Goal: Task Accomplishment & Management: Manage account settings

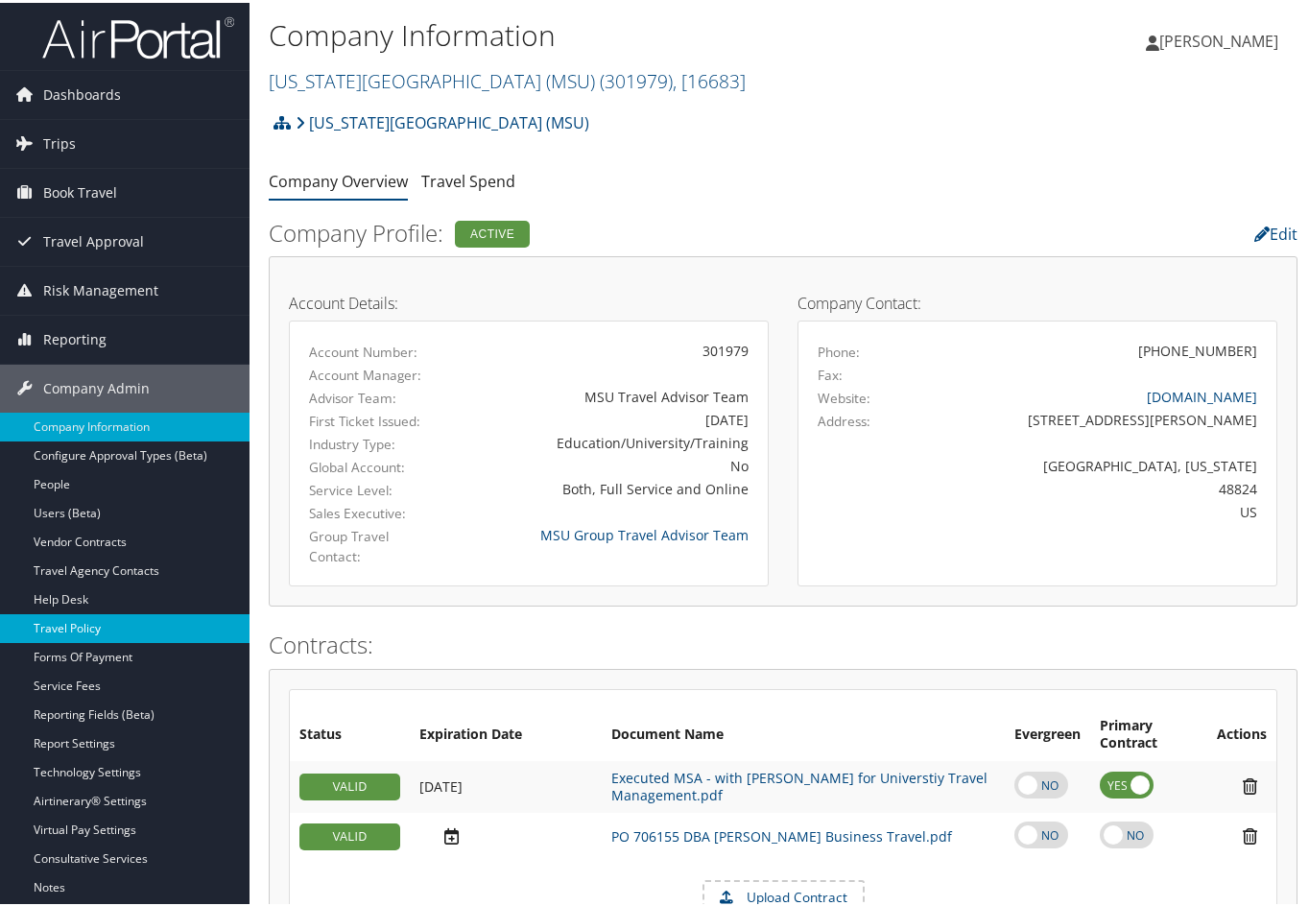
click at [85, 621] on link "Travel Policy" at bounding box center [124, 625] width 249 height 29
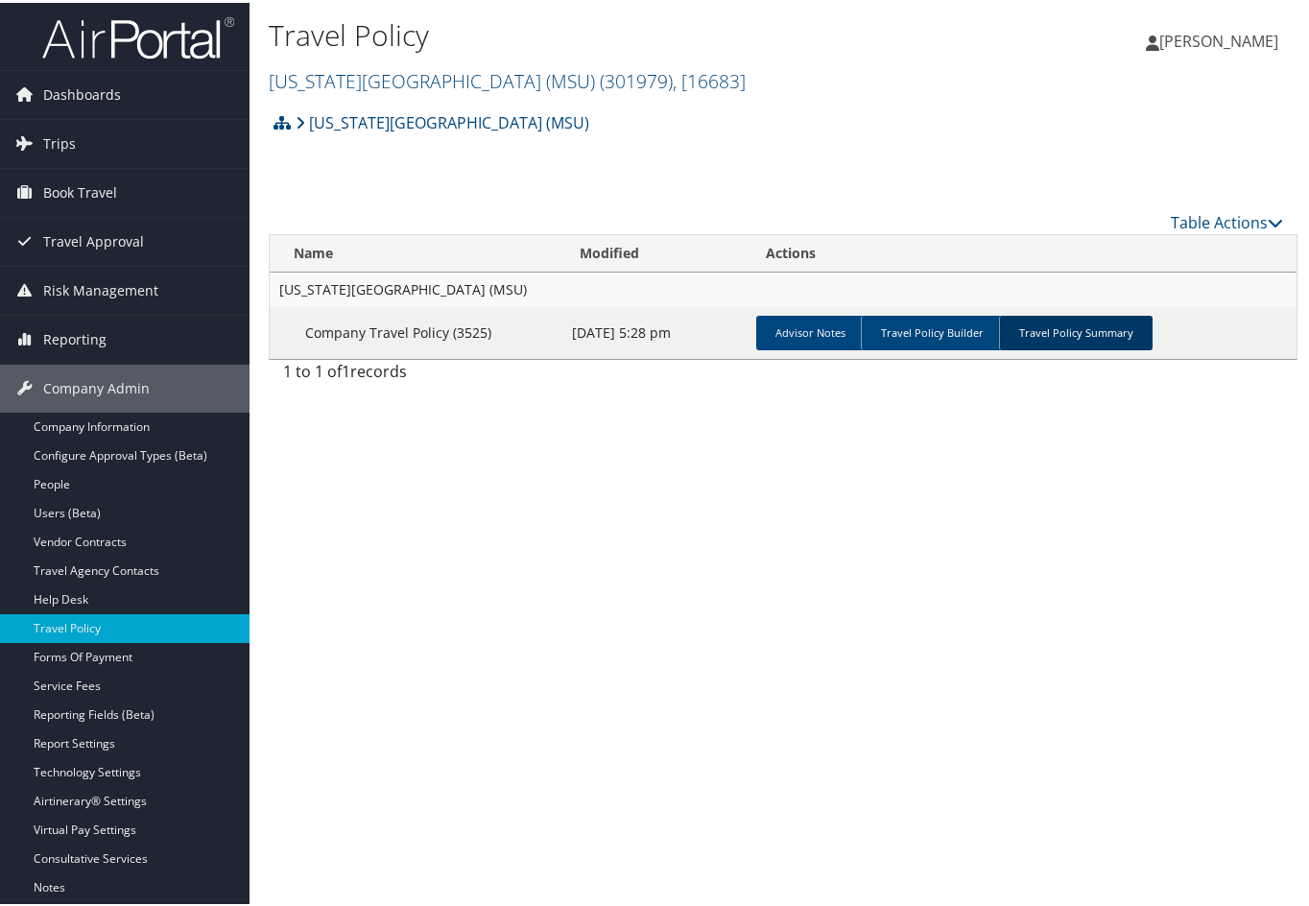
click at [1101, 339] on link "Travel Policy Summary" at bounding box center [1076, 330] width 154 height 35
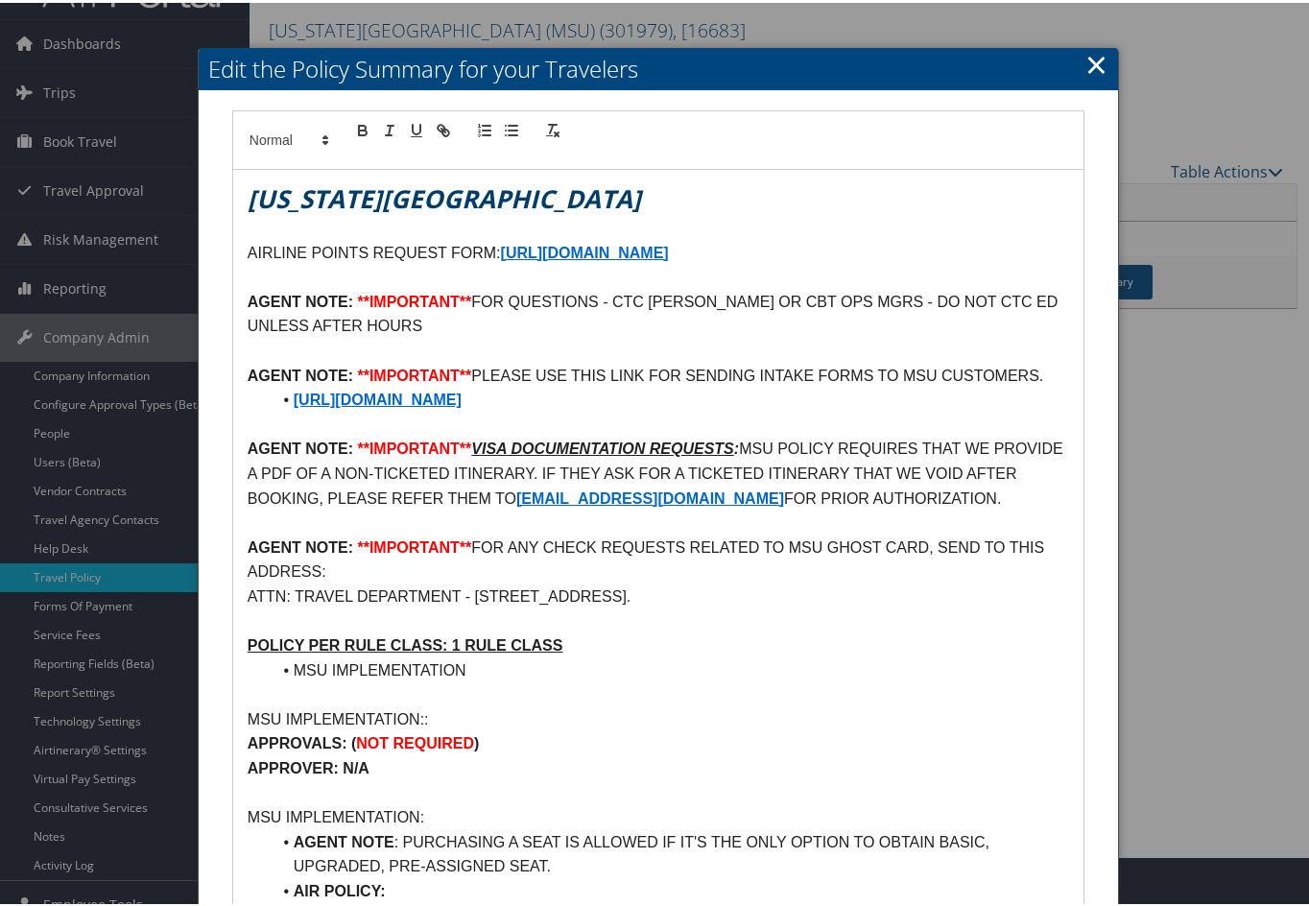
scroll to position [96, 0]
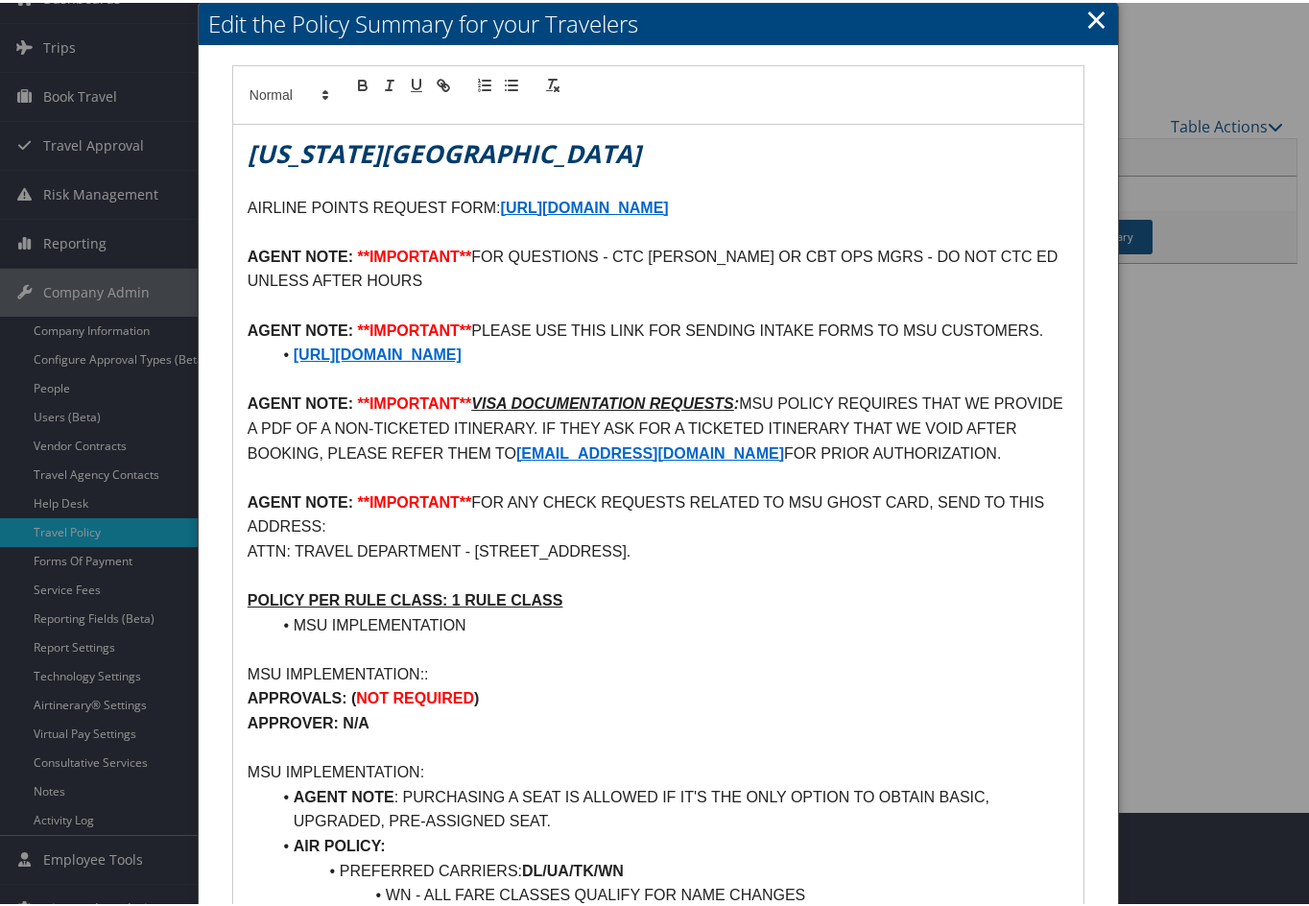
click at [1085, 22] on link "×" at bounding box center [1096, 16] width 22 height 38
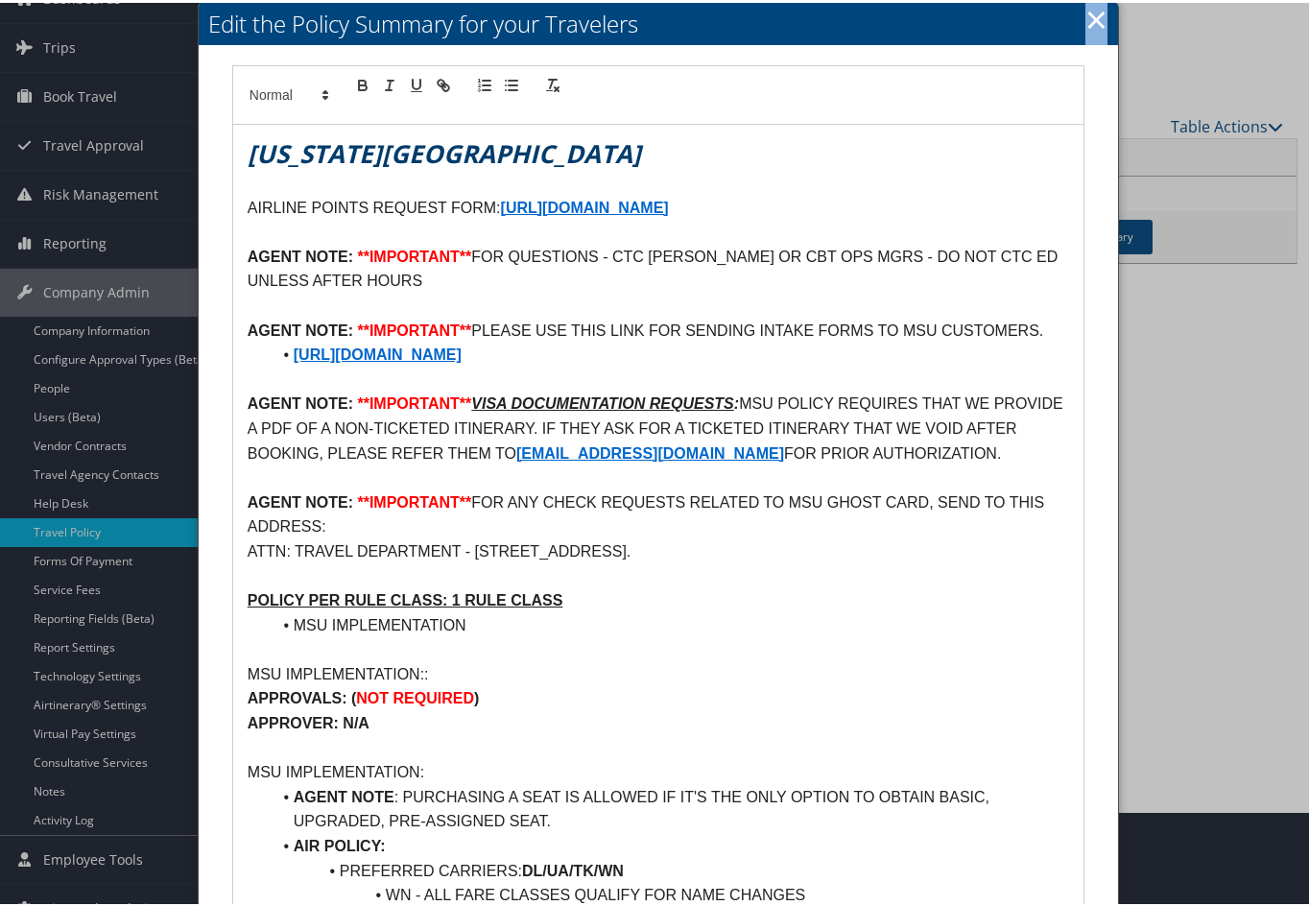
click at [1085, 22] on link "×" at bounding box center [1096, 16] width 22 height 38
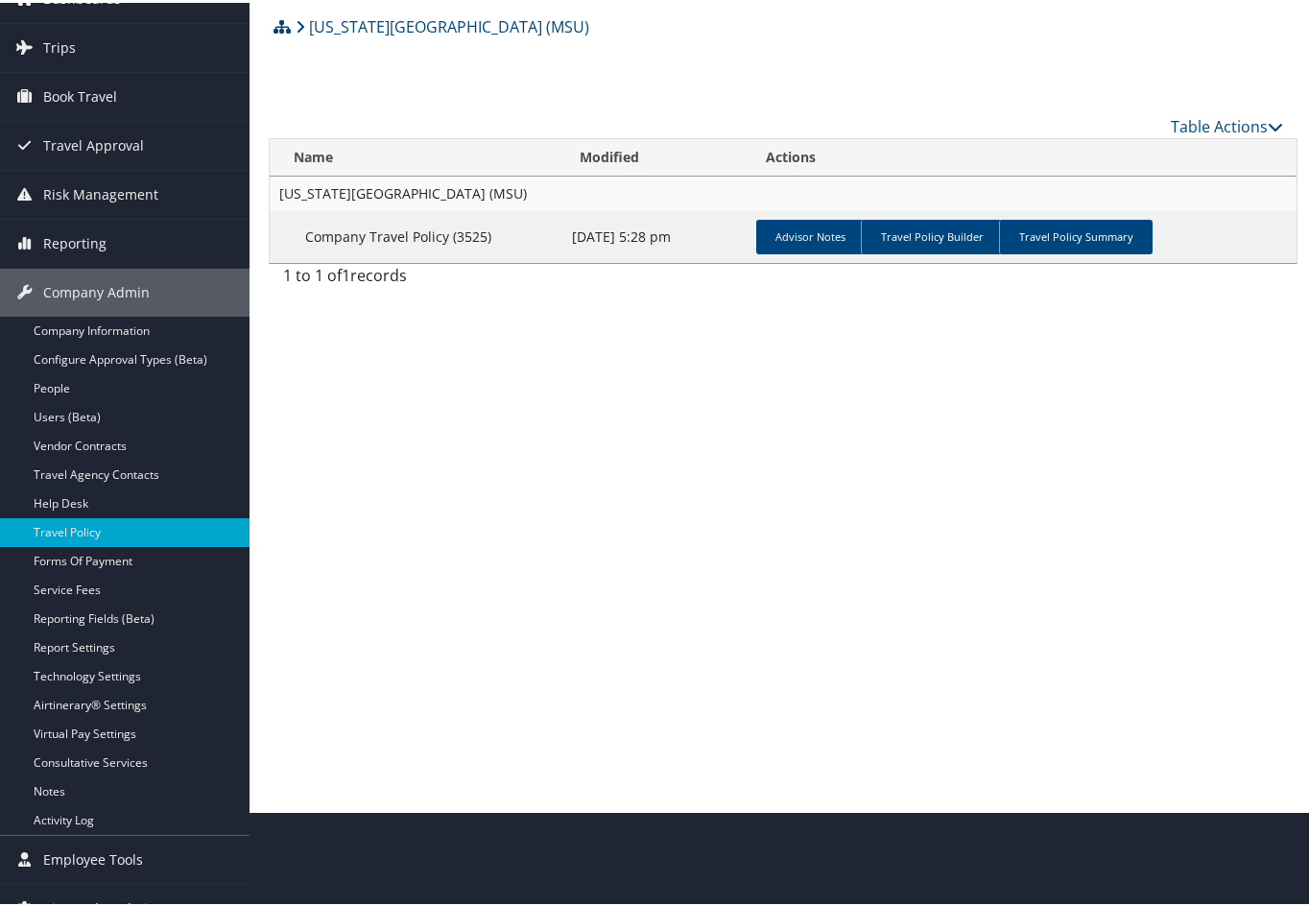
scroll to position [0, 0]
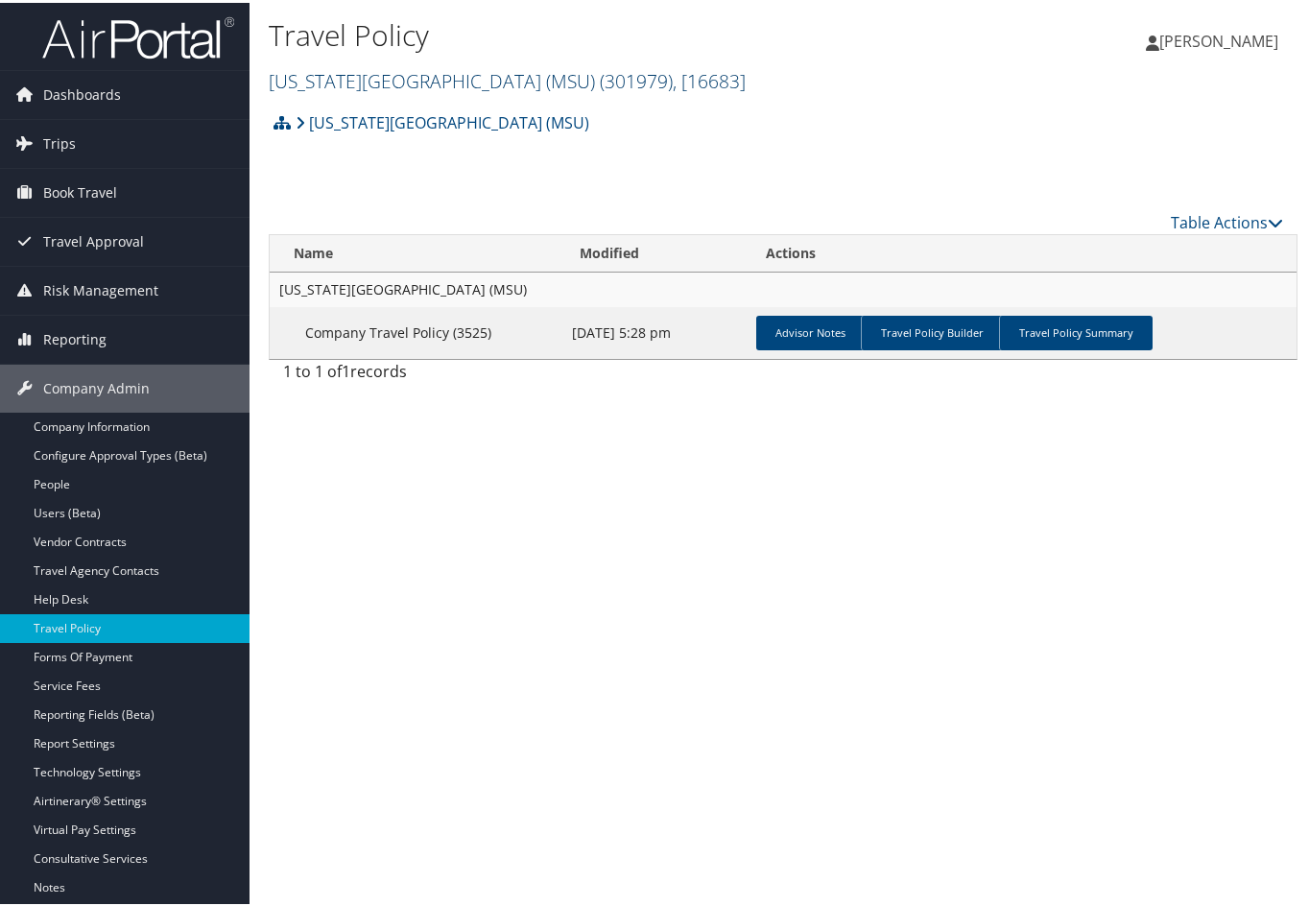
click at [424, 80] on link "Michigan State University (MSU) ( 301979 ) , [ 16683 ]" at bounding box center [507, 78] width 477 height 26
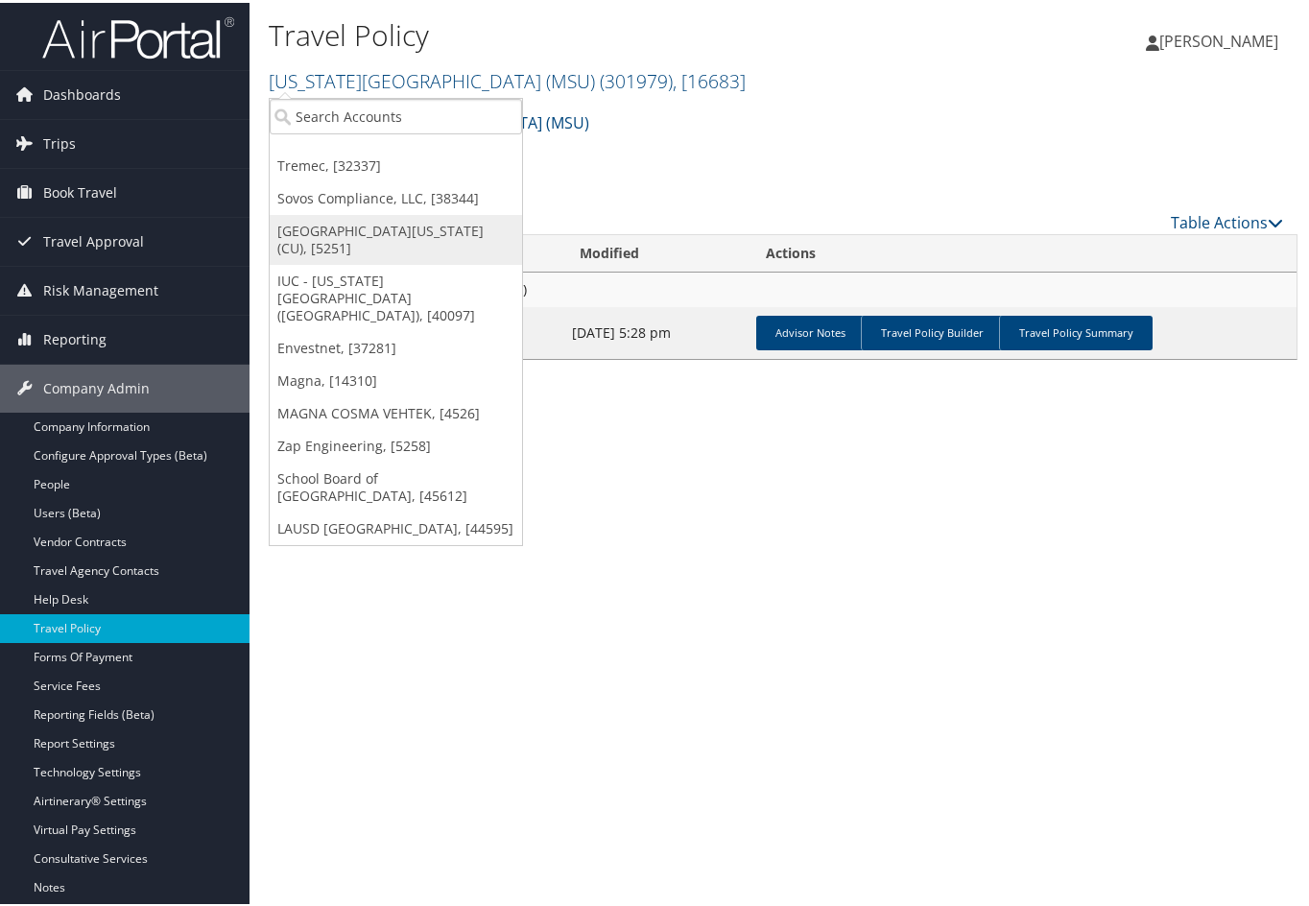
click at [380, 225] on link "[GEOGRAPHIC_DATA][US_STATE] (CU), [5251]" at bounding box center [396, 237] width 252 height 50
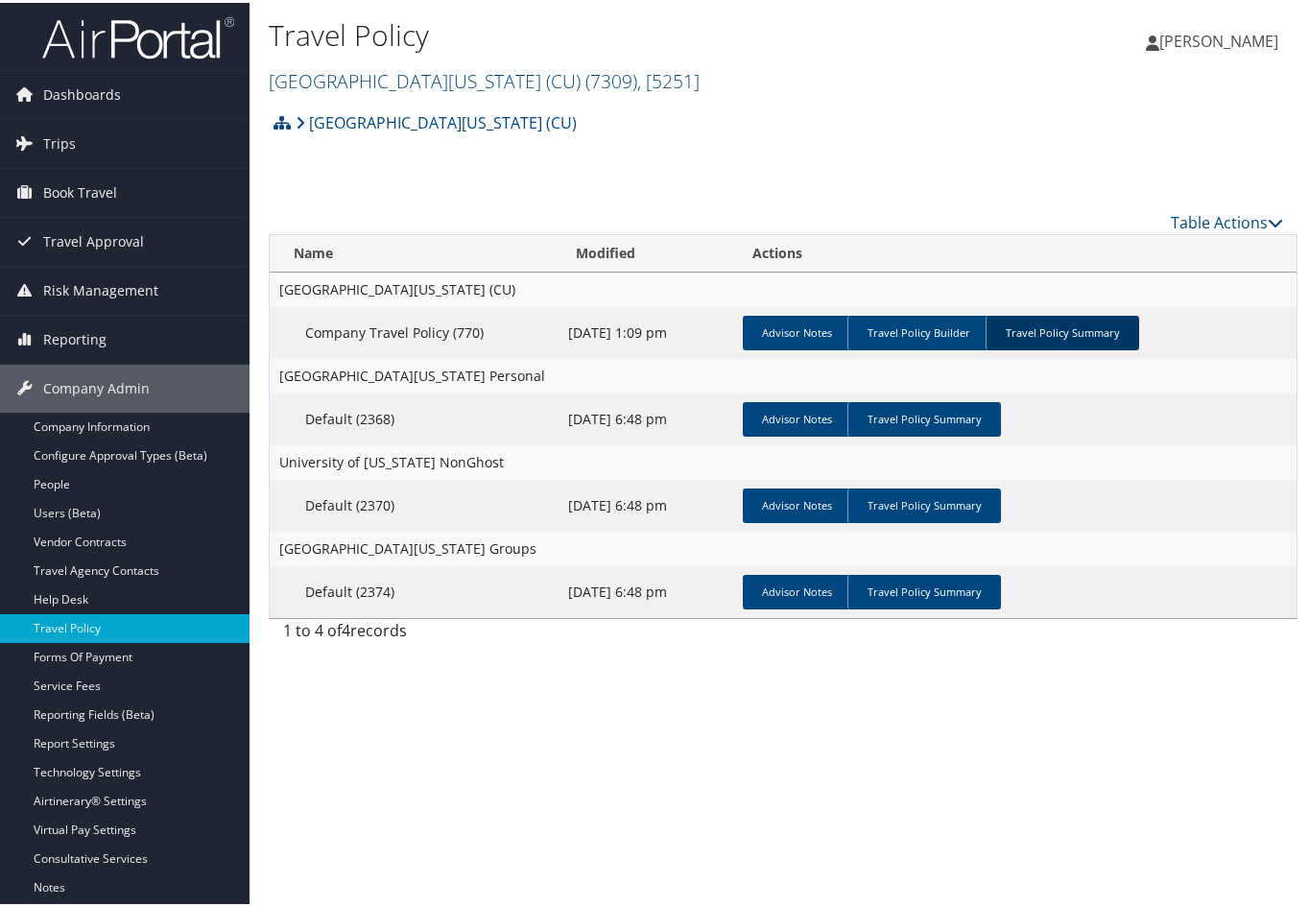
click at [1032, 320] on link "Travel Policy Summary" at bounding box center [1062, 330] width 154 height 35
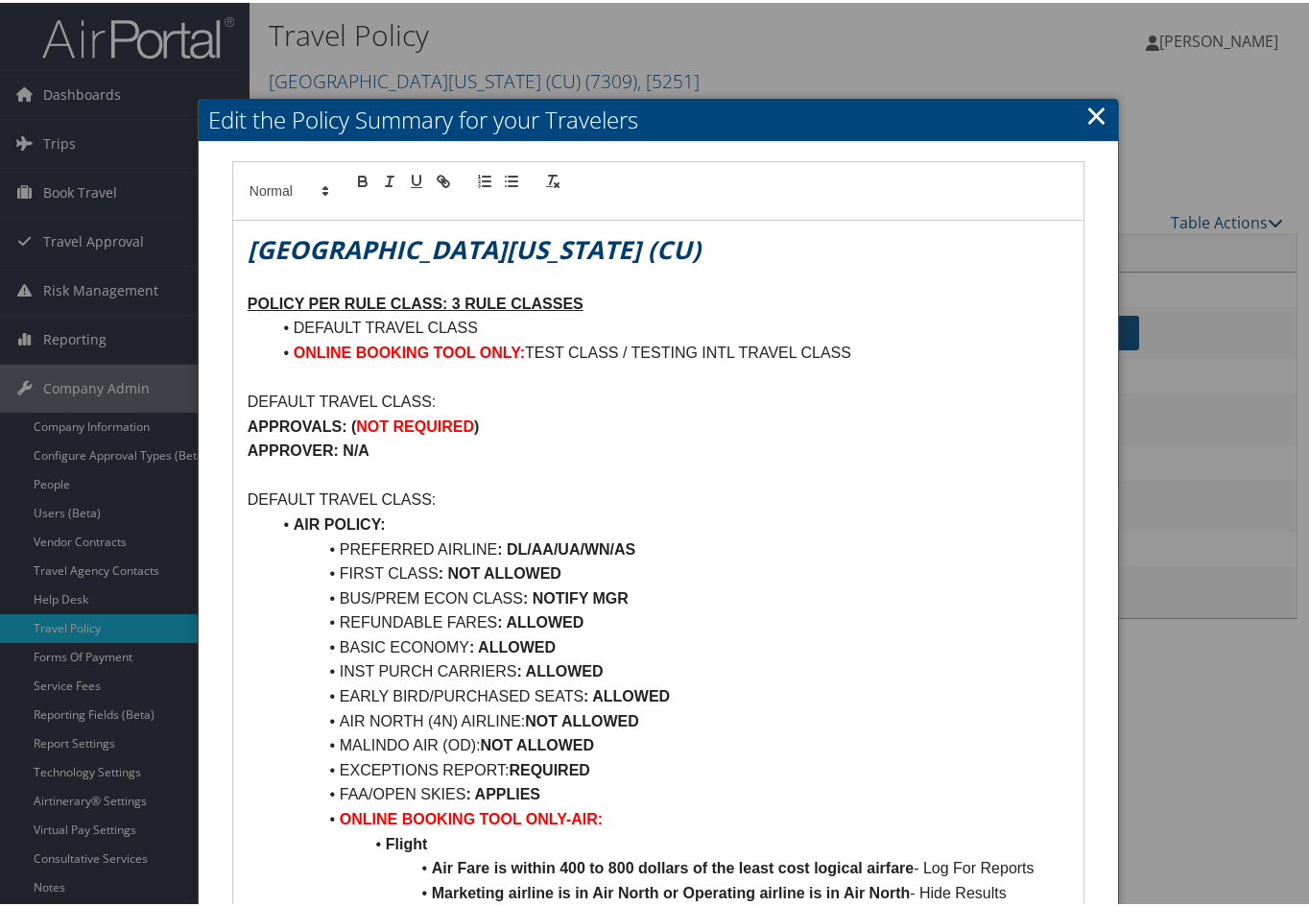
click at [1094, 115] on link "×" at bounding box center [1096, 112] width 22 height 38
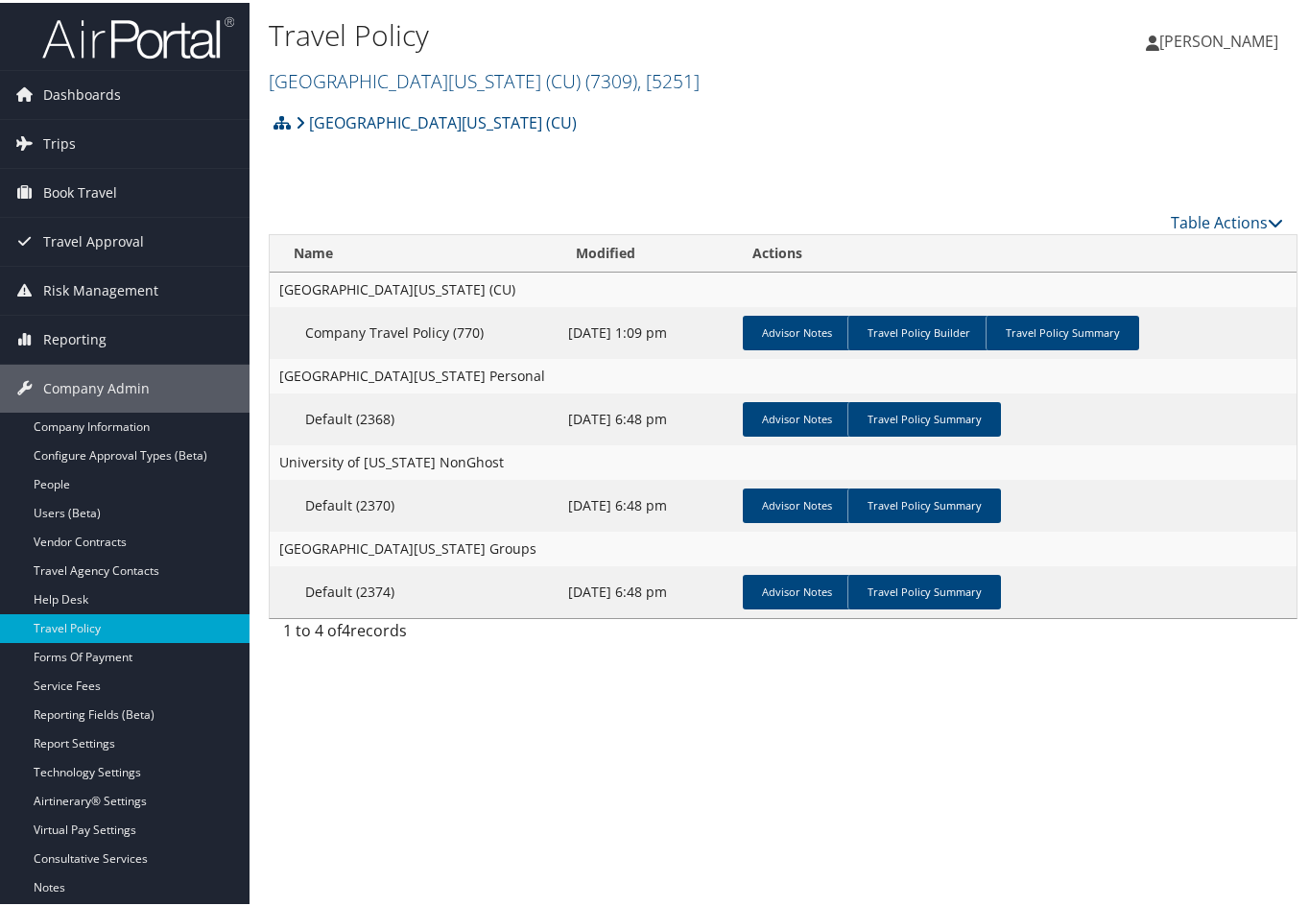
click at [1018, 73] on div "Jeanine Eissler Jeanine Eissler My Settings Travel Agency Contacts Log Consulti…" at bounding box center [1097, 47] width 439 height 74
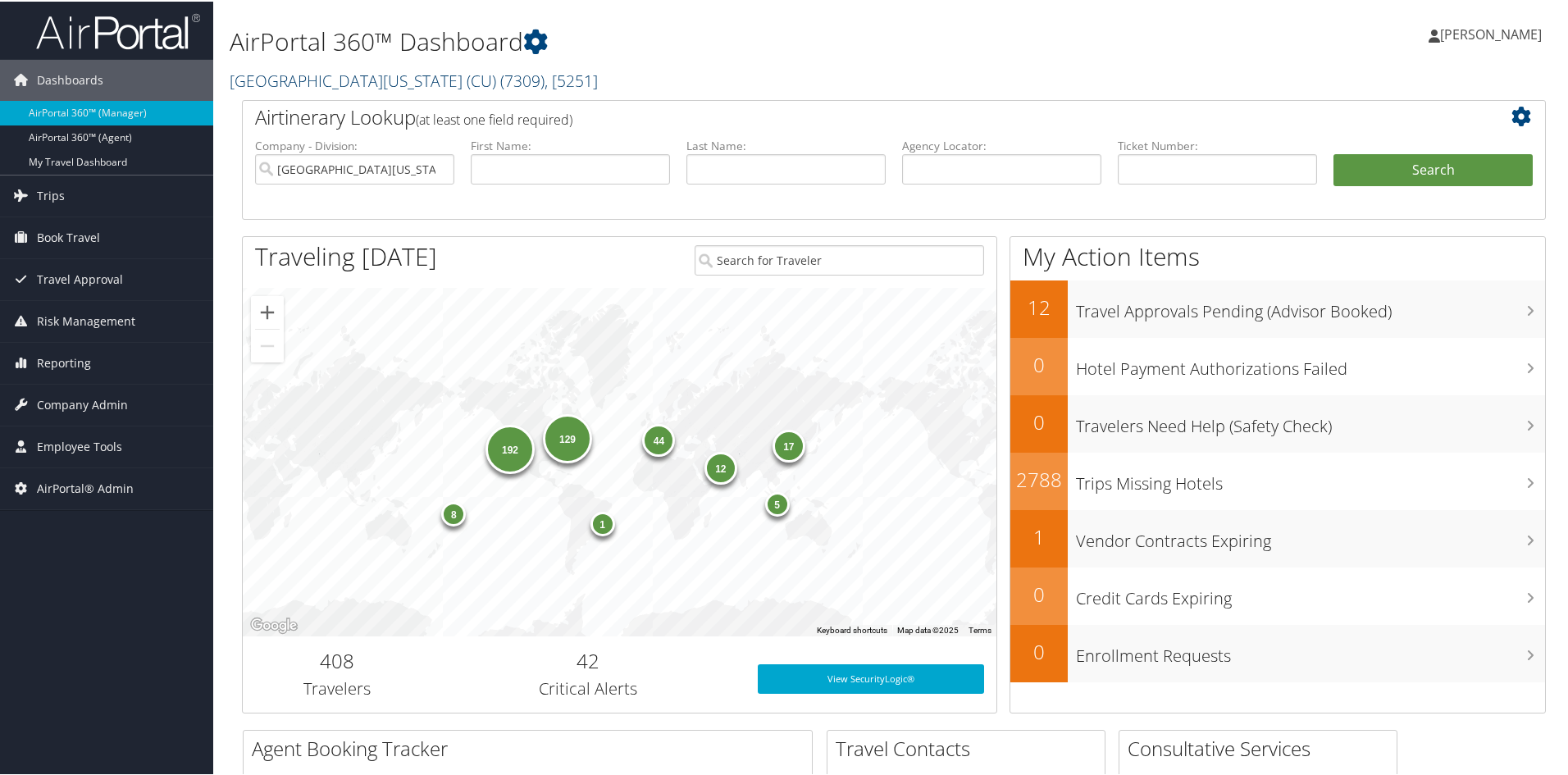
click at [309, 72] on link "University of Colorado (CU) ( 7309 ) , [ 5251 ]" at bounding box center [414, 79] width 368 height 22
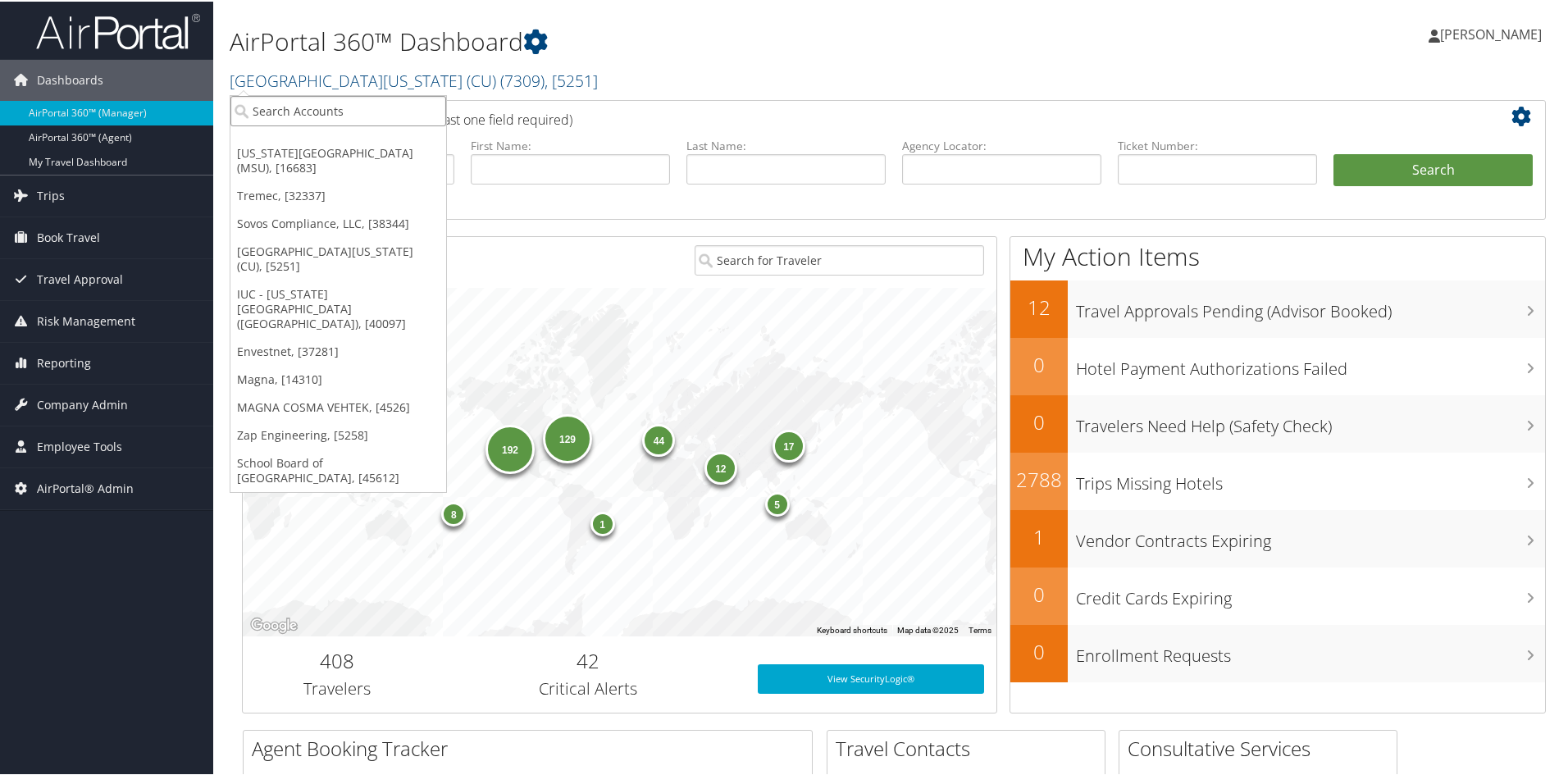
click at [301, 109] on input "search" at bounding box center [338, 109] width 215 height 31
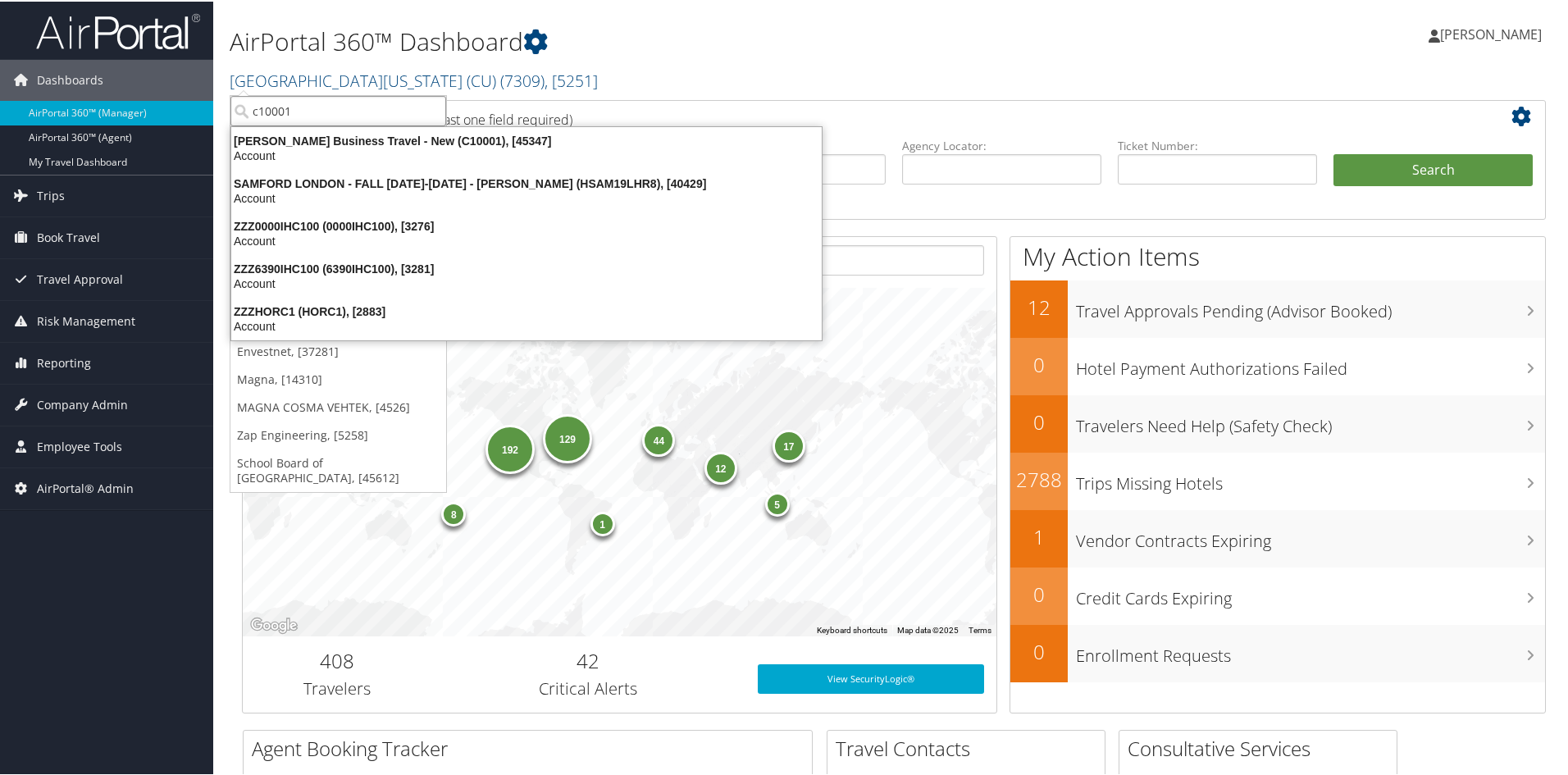
type input "c10001"
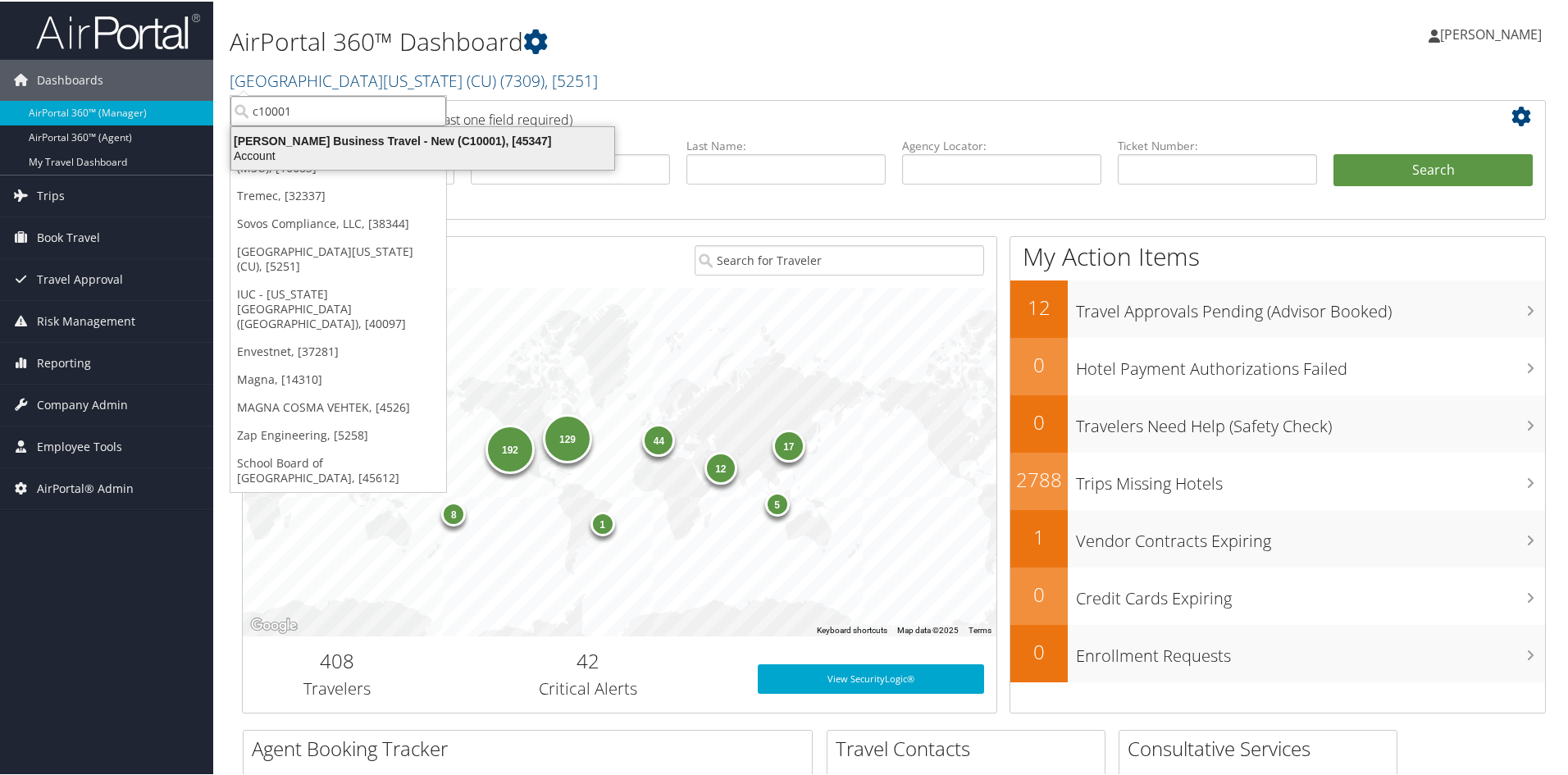
click at [317, 138] on div "Christopherson Business Travel - New (C10001), [45347]" at bounding box center [422, 138] width 402 height 15
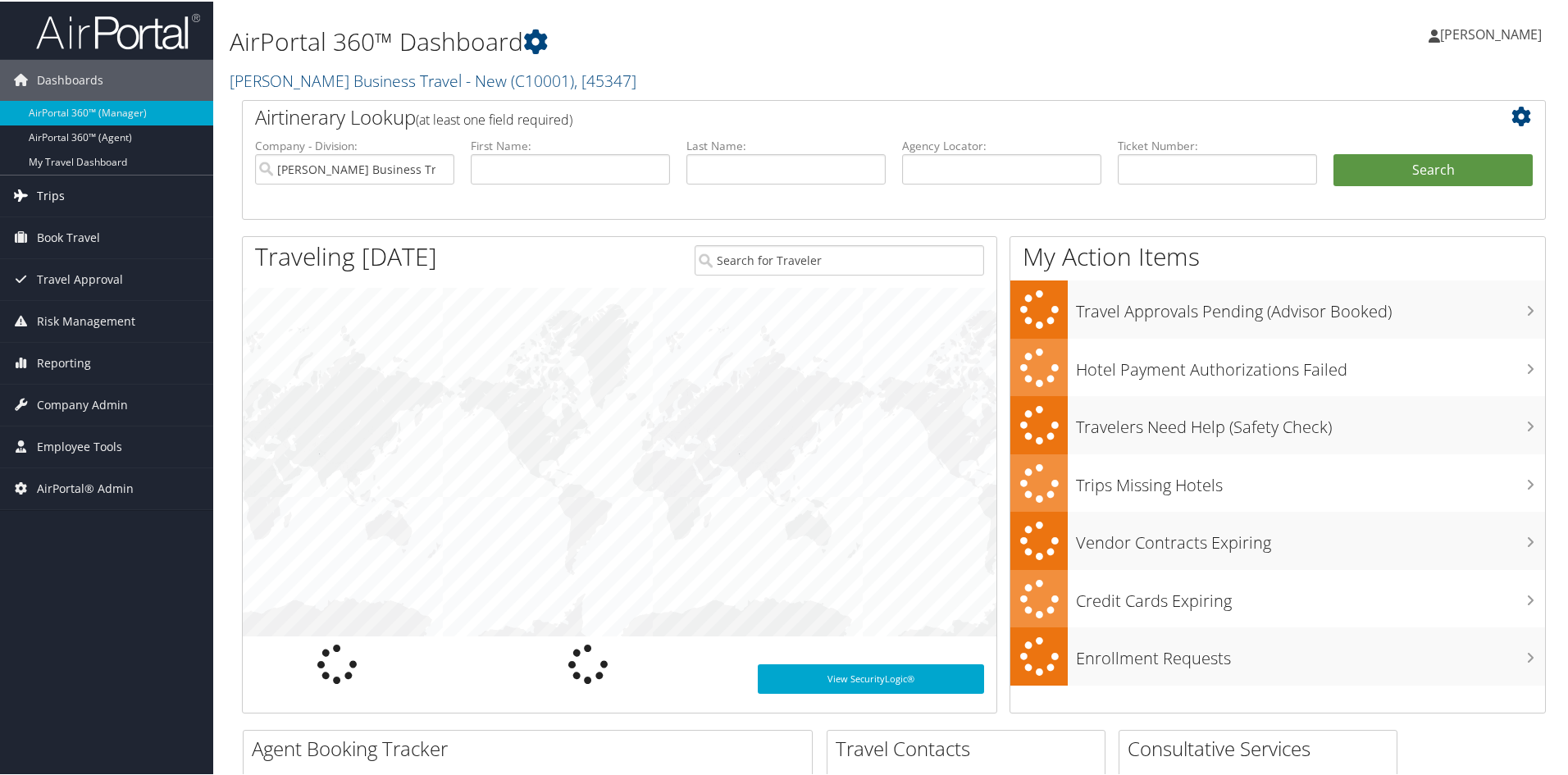
click at [44, 190] on span "Trips" at bounding box center [50, 194] width 28 height 41
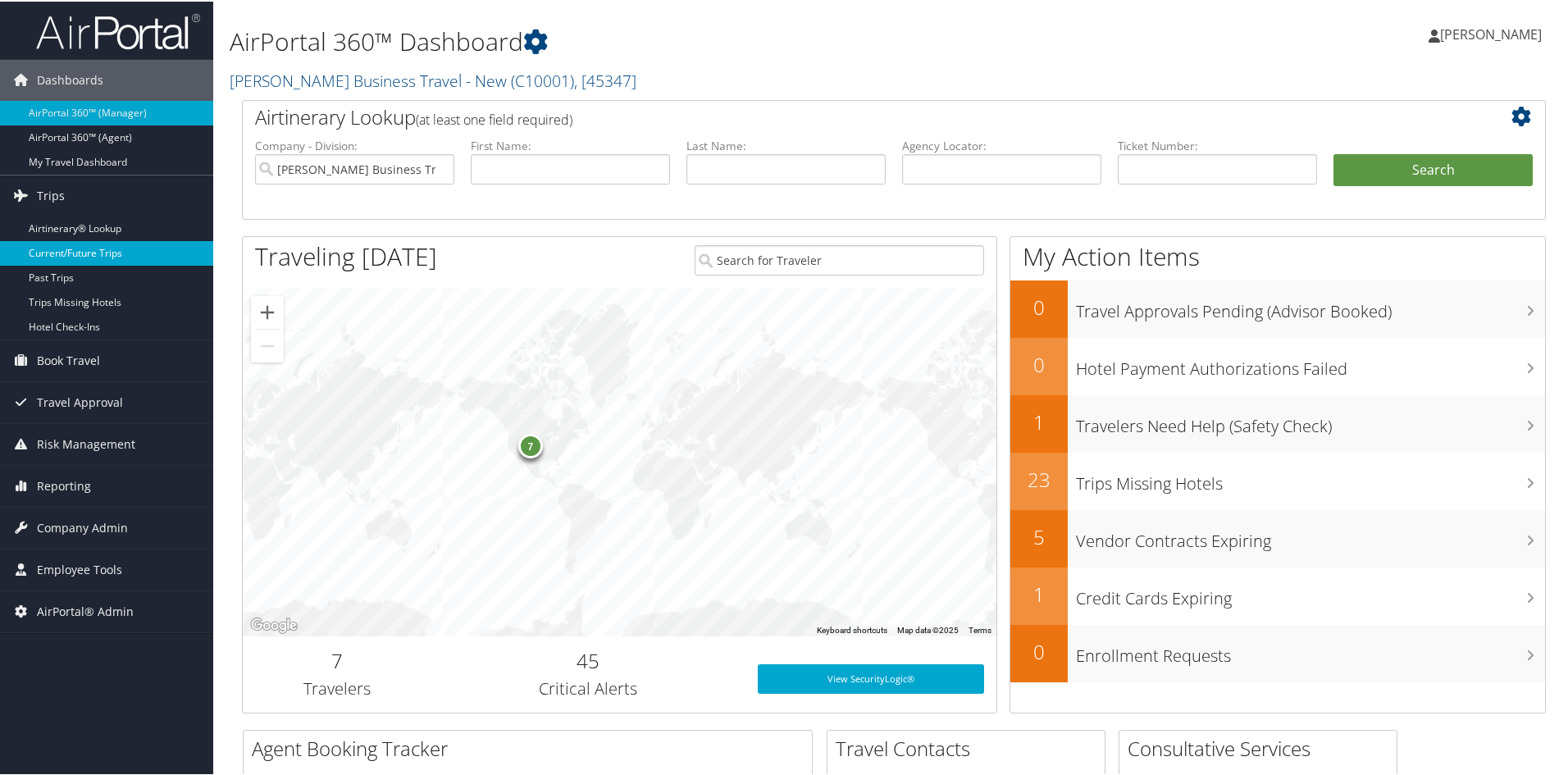
click at [81, 251] on link "Current/Future Trips" at bounding box center [106, 251] width 213 height 25
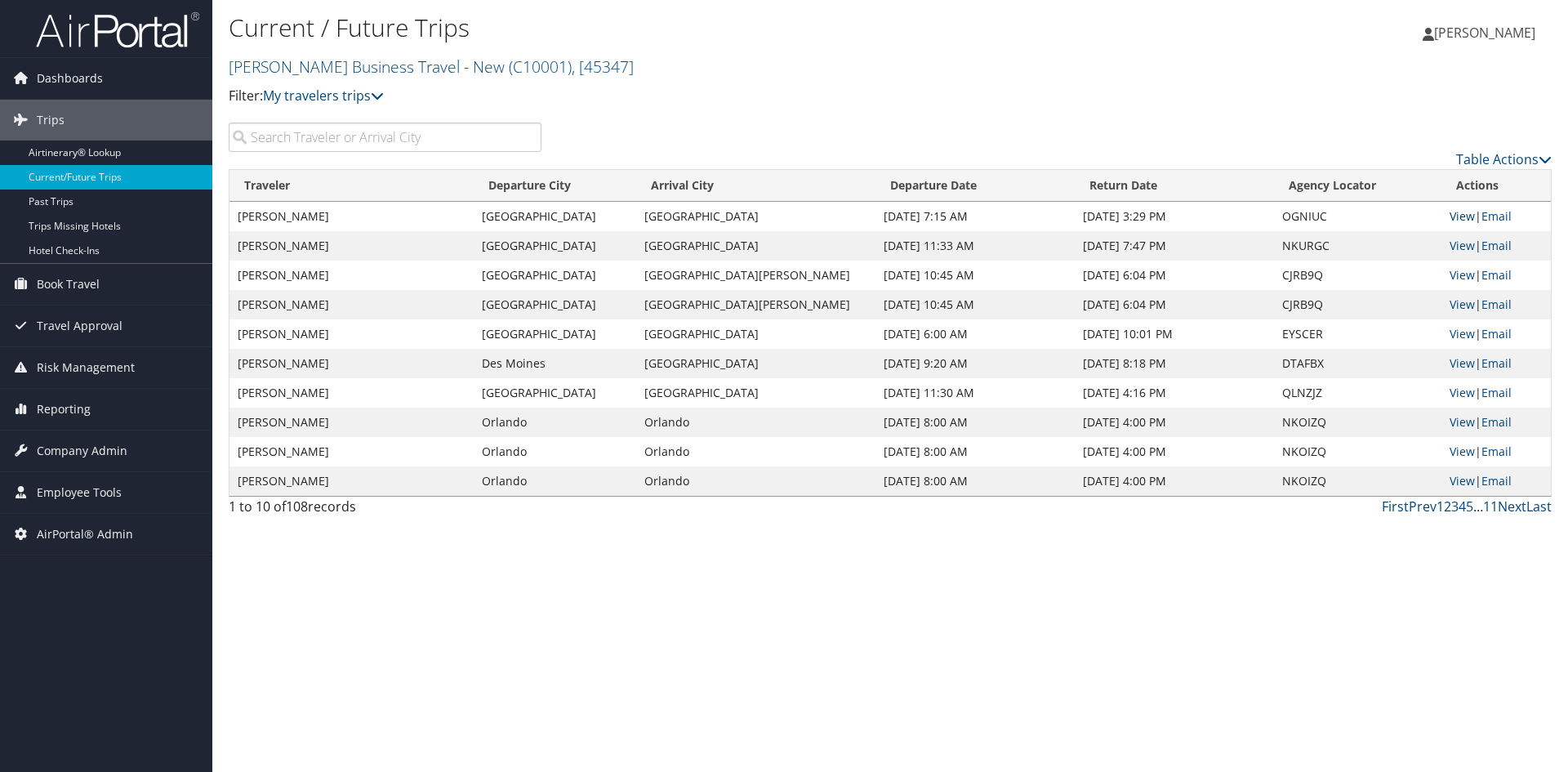
click at [1459, 214] on link "View" at bounding box center [1462, 216] width 26 height 15
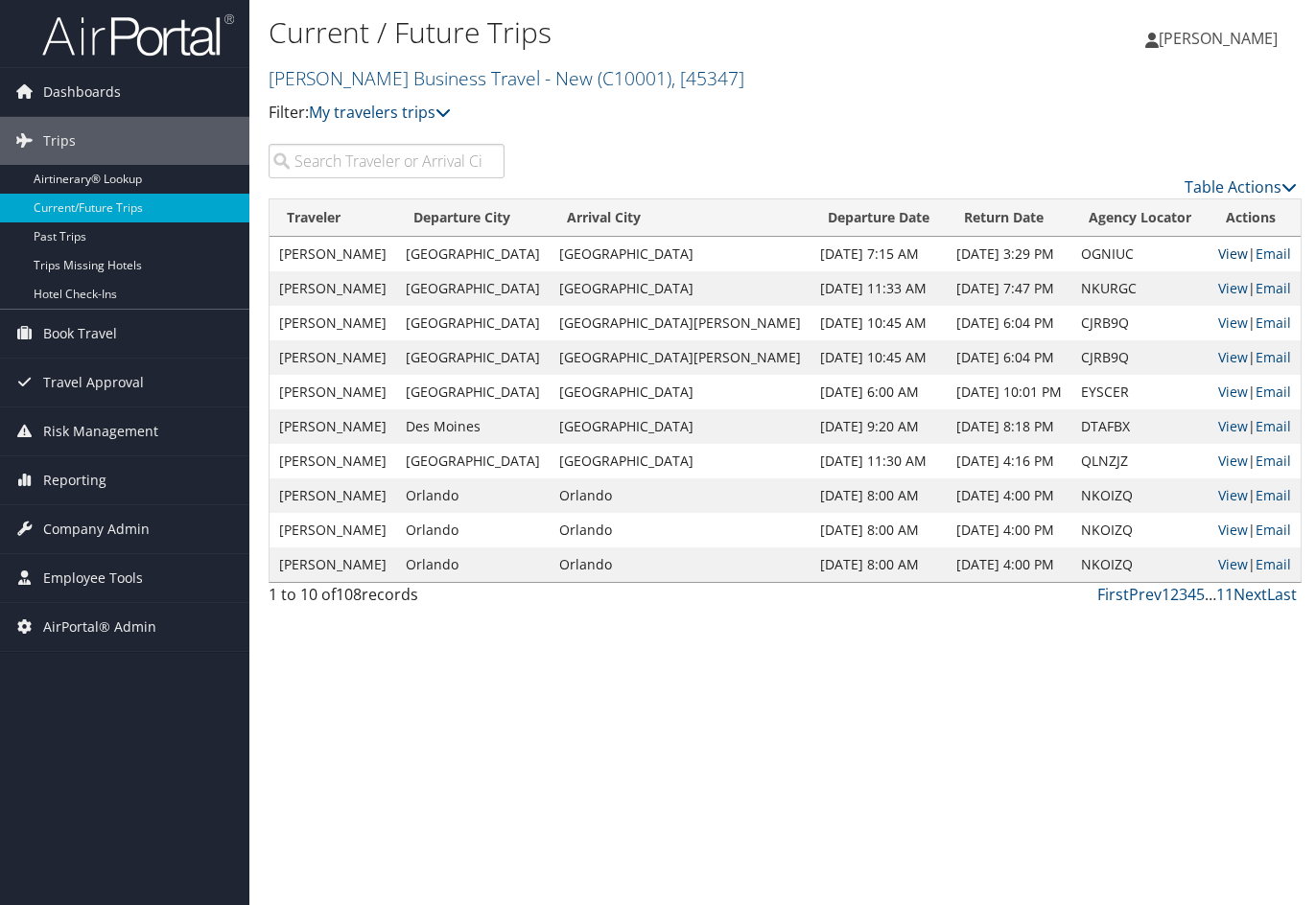
click at [1218, 251] on link "View" at bounding box center [1233, 254] width 30 height 18
click at [82, 521] on span "Company Admin" at bounding box center [96, 529] width 107 height 48
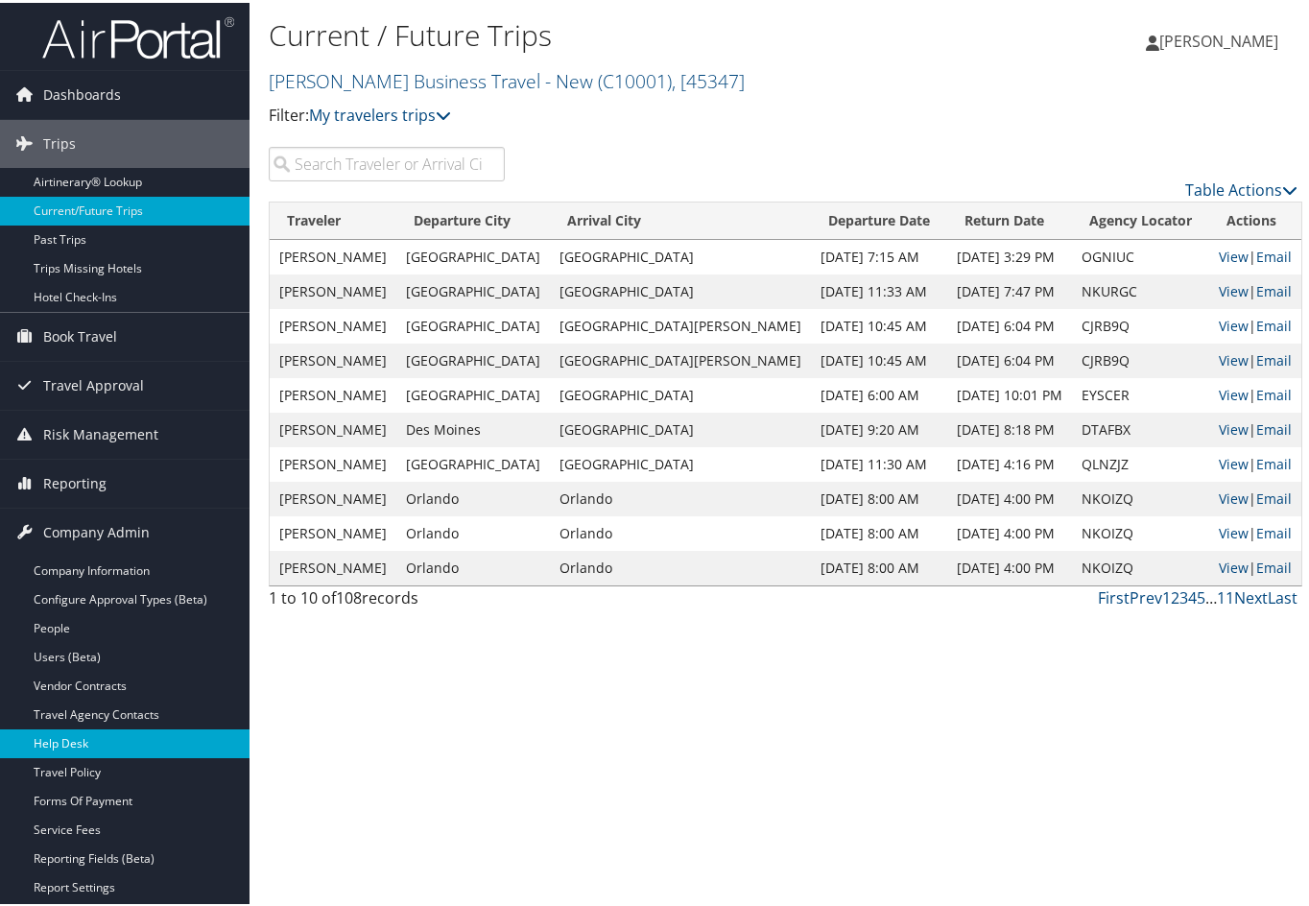
click at [73, 741] on link "Help Desk" at bounding box center [124, 740] width 249 height 29
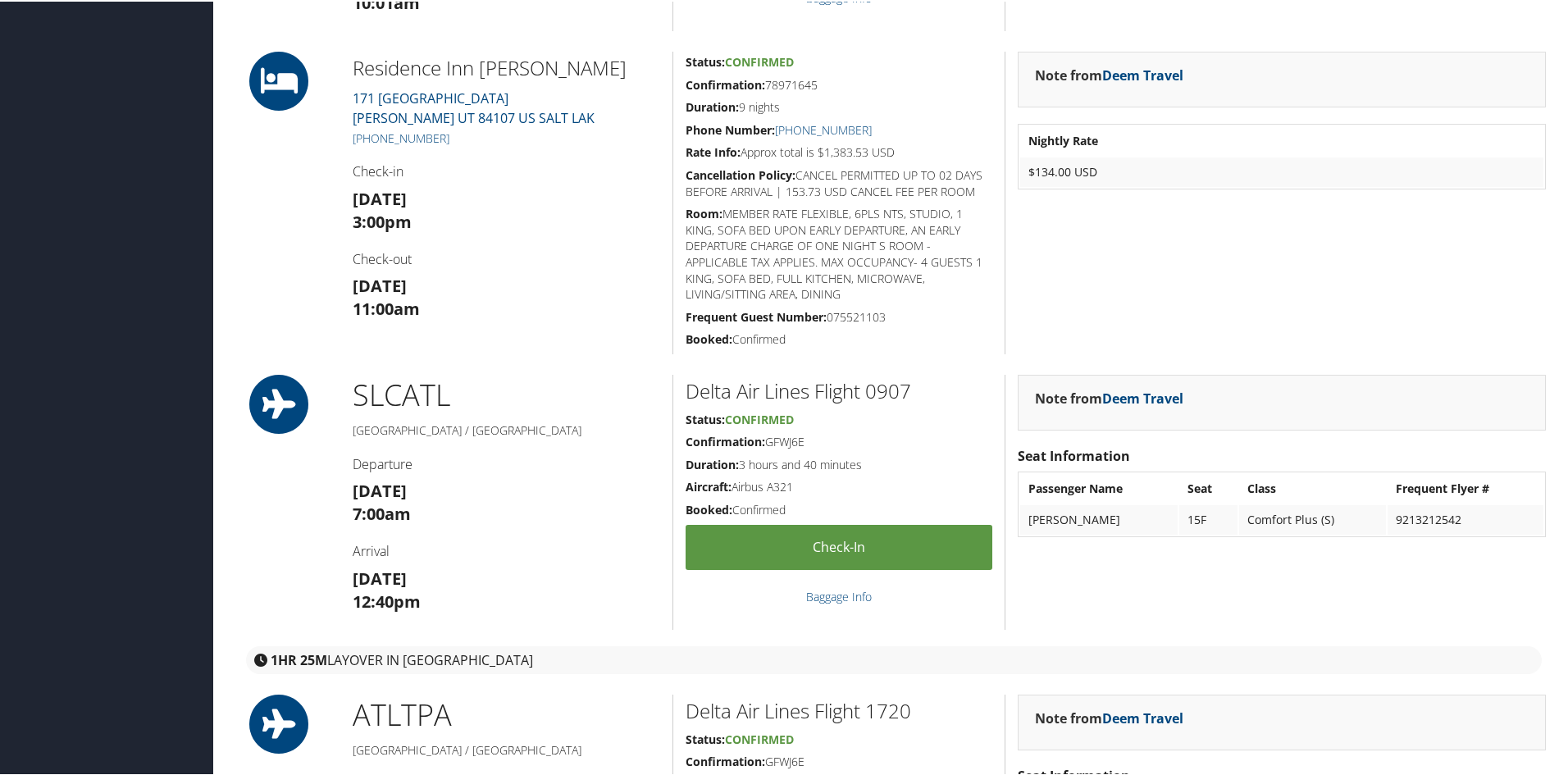
scroll to position [902, 0]
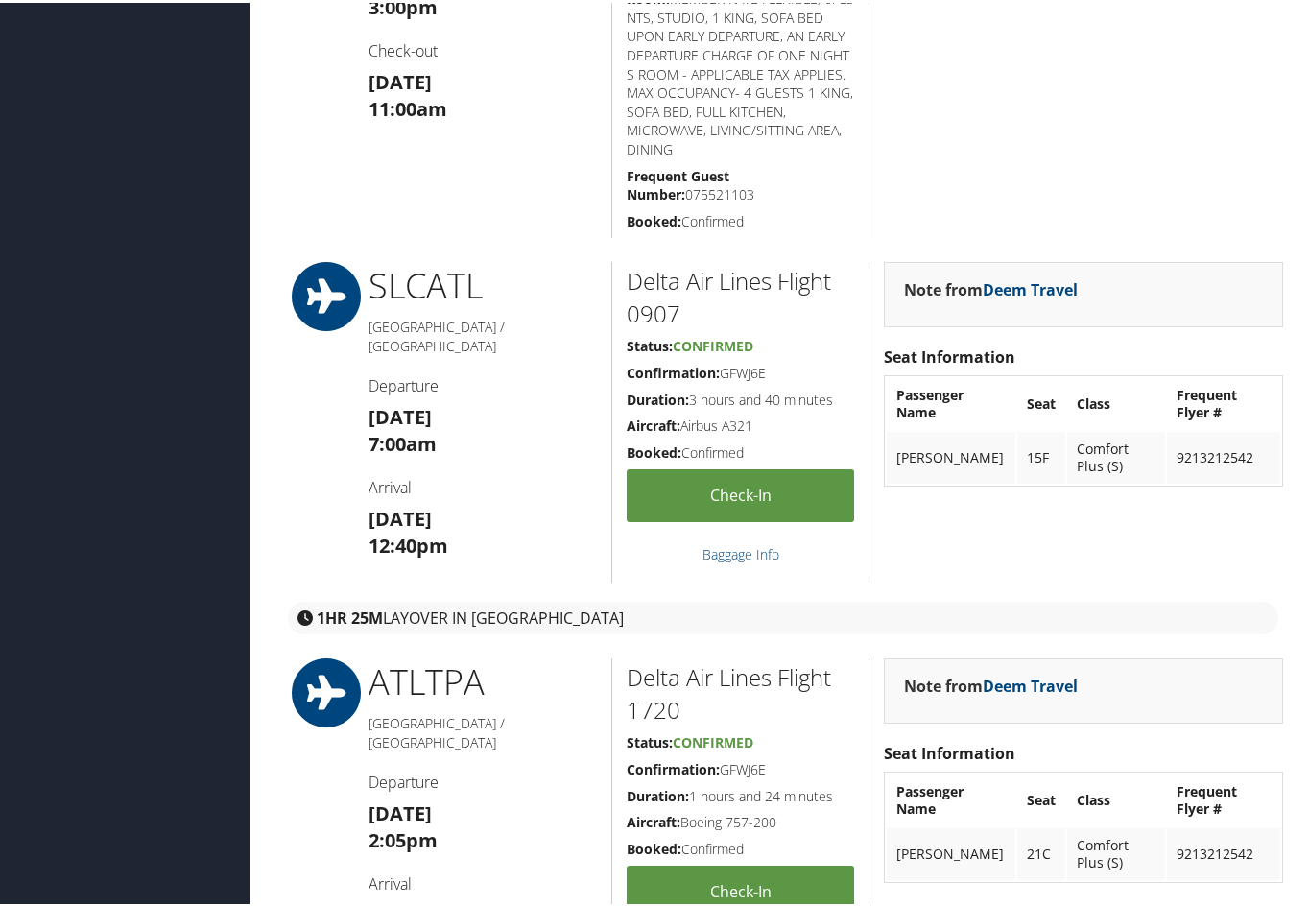
scroll to position [960, 0]
